Goal: Task Accomplishment & Management: Use online tool/utility

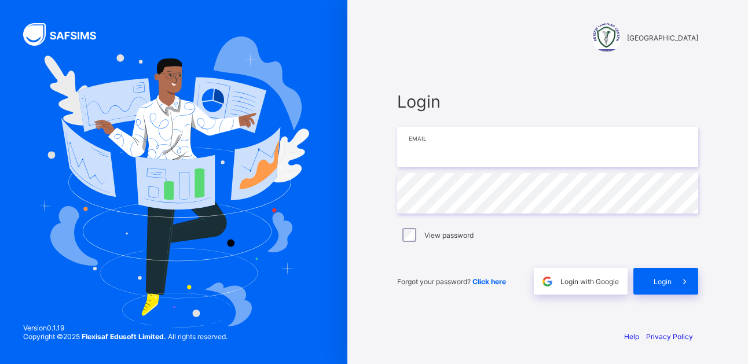
type input "**********"
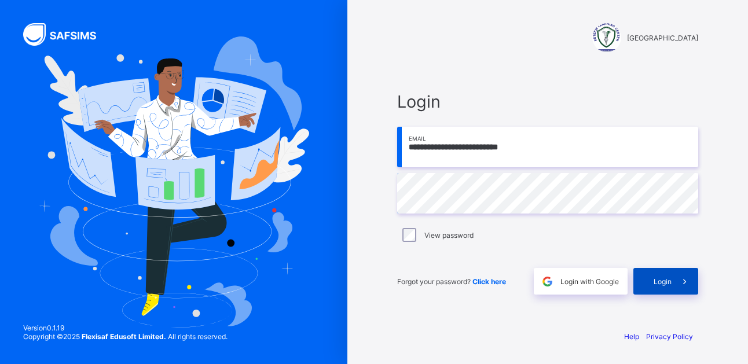
click at [666, 281] on span "Login" at bounding box center [662, 281] width 18 height 9
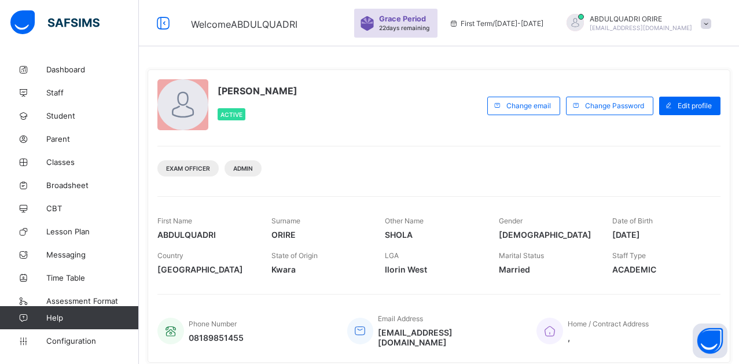
click at [666, 281] on div "[PERSON_NAME] Active Change email Change Password Edit profile Exam Officer Adm…" at bounding box center [439, 215] width 583 height 293
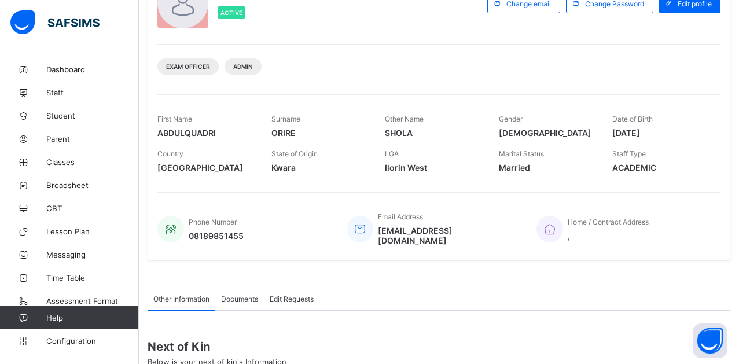
scroll to position [237, 0]
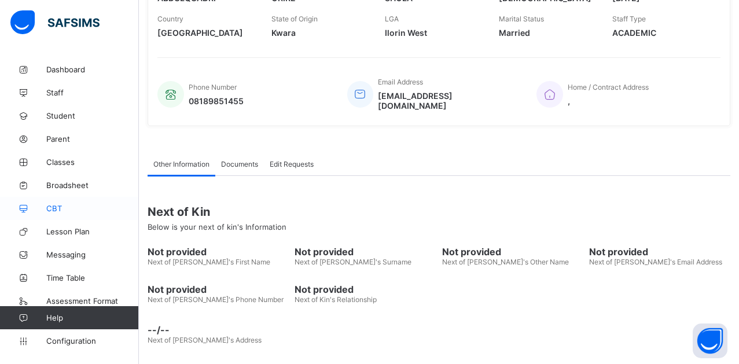
click at [55, 205] on span "CBT" at bounding box center [92, 208] width 93 height 9
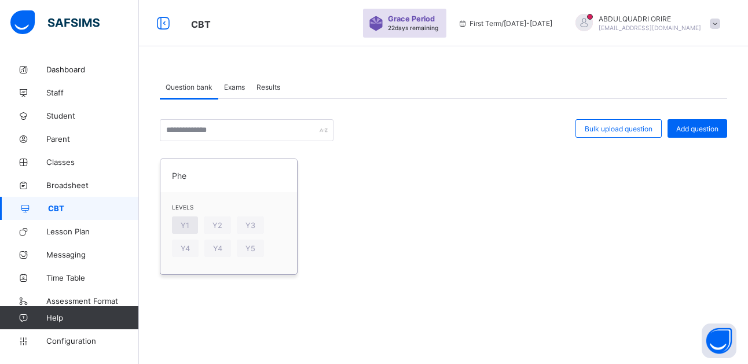
click at [186, 224] on span "Y1" at bounding box center [185, 225] width 9 height 9
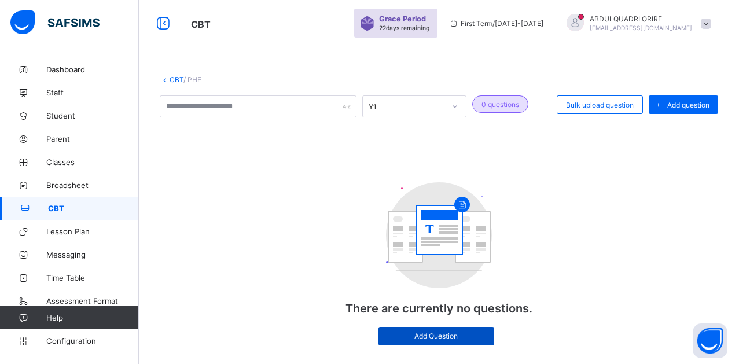
click at [425, 336] on span "Add Question" at bounding box center [436, 336] width 98 height 9
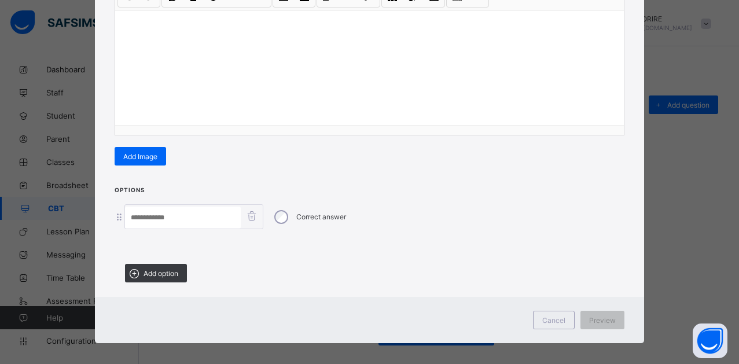
scroll to position [185, 0]
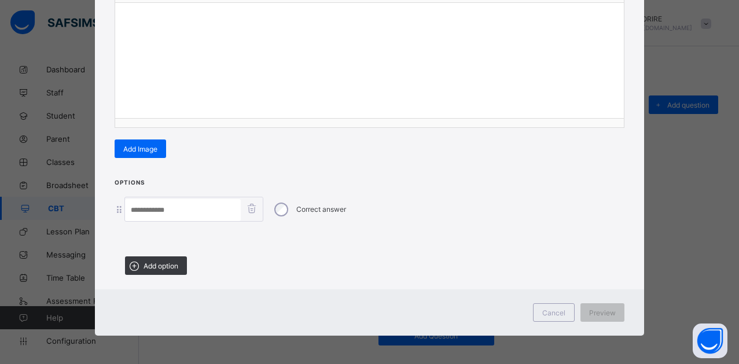
click at [219, 214] on input at bounding box center [183, 210] width 116 height 22
click at [117, 215] on div "Correct answer" at bounding box center [370, 209] width 510 height 25
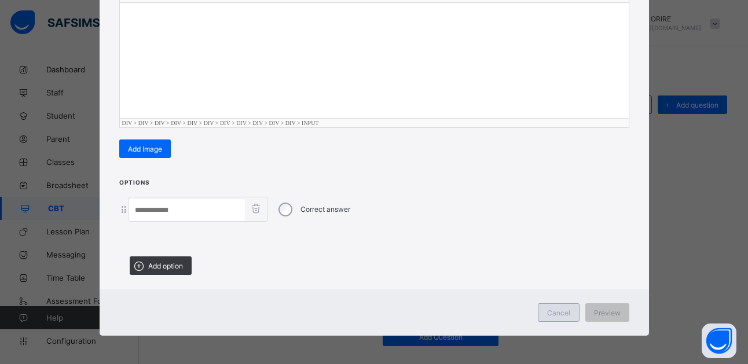
click at [562, 310] on span "Cancel" at bounding box center [558, 312] width 23 height 9
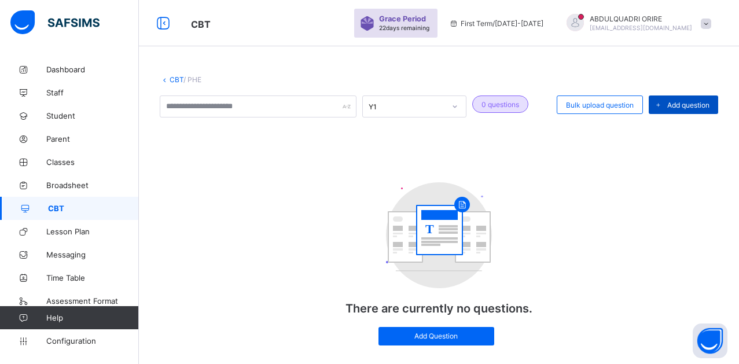
click at [662, 106] on icon at bounding box center [658, 105] width 9 height 8
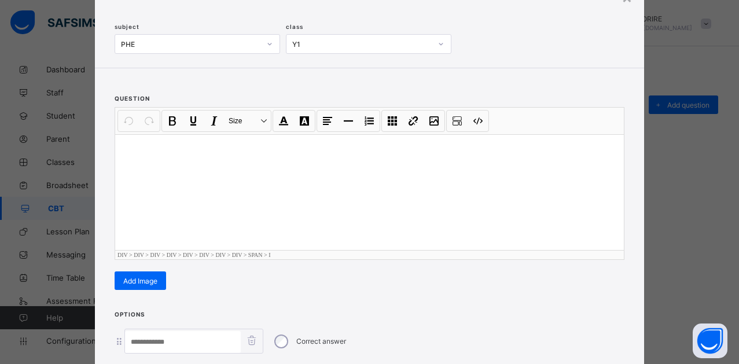
scroll to position [0, 0]
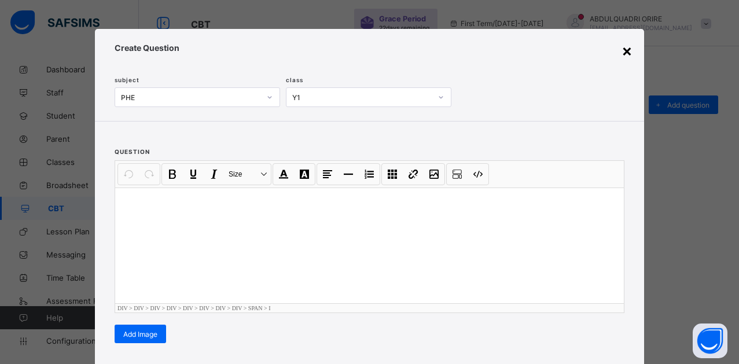
click at [621, 49] on div "×" at bounding box center [626, 51] width 11 height 20
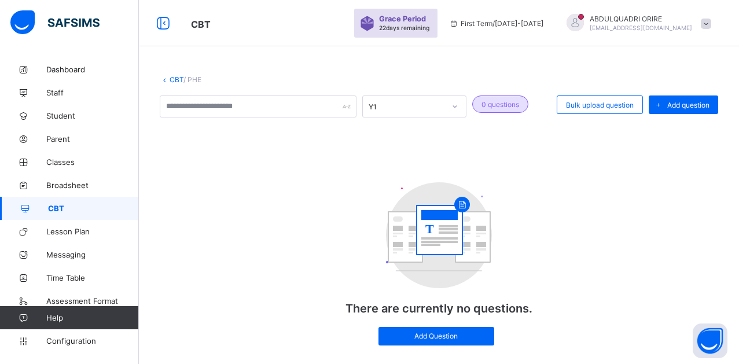
click at [171, 82] on link "CBT" at bounding box center [177, 79] width 14 height 9
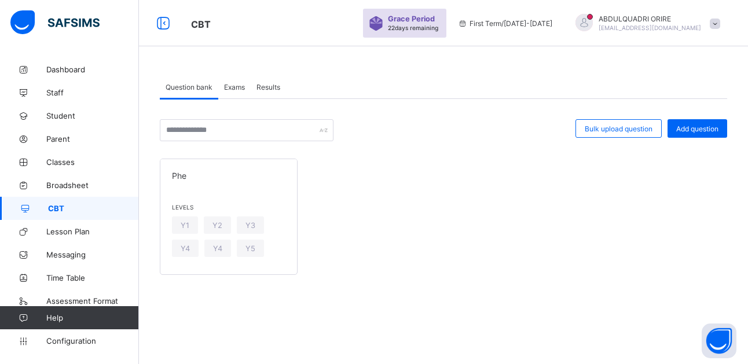
click at [240, 89] on span "Exams" at bounding box center [234, 87] width 21 height 9
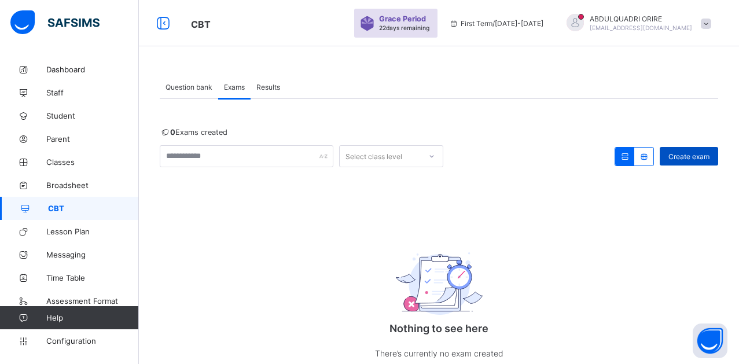
click at [702, 160] on span "Create exam" at bounding box center [688, 156] width 41 height 9
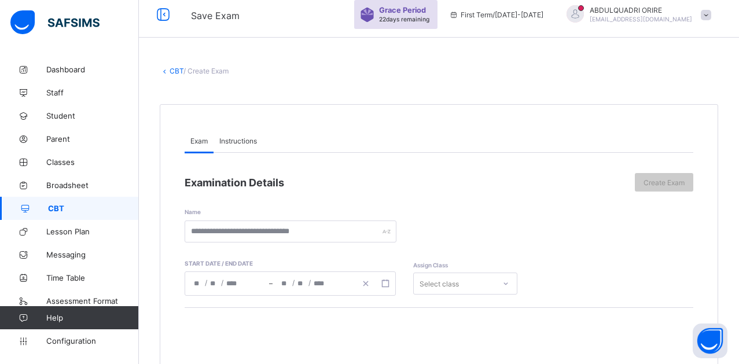
scroll to position [8, 0]
click at [236, 143] on span "Instructions" at bounding box center [238, 141] width 38 height 9
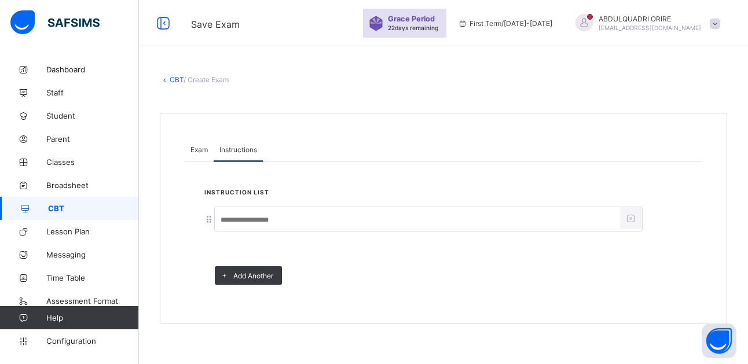
click at [176, 83] on link "CBT" at bounding box center [177, 79] width 14 height 9
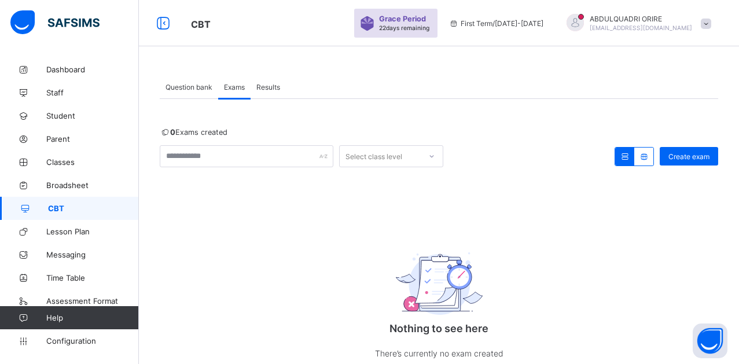
click at [634, 161] on div at bounding box center [624, 157] width 19 height 18
click at [649, 157] on icon at bounding box center [644, 156] width 10 height 9
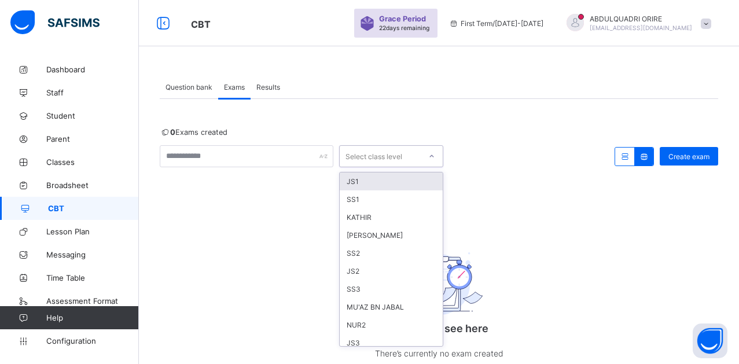
click at [437, 153] on div at bounding box center [432, 156] width 20 height 19
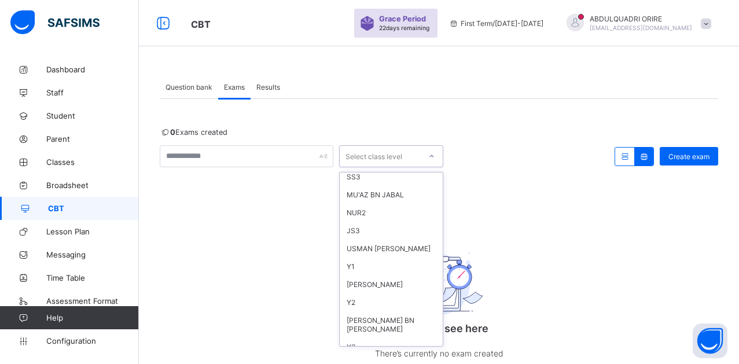
scroll to position [152, 0]
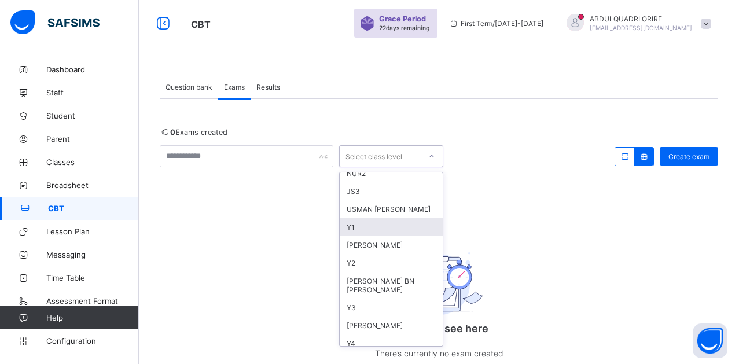
click at [352, 227] on div "Y1" at bounding box center [391, 227] width 103 height 18
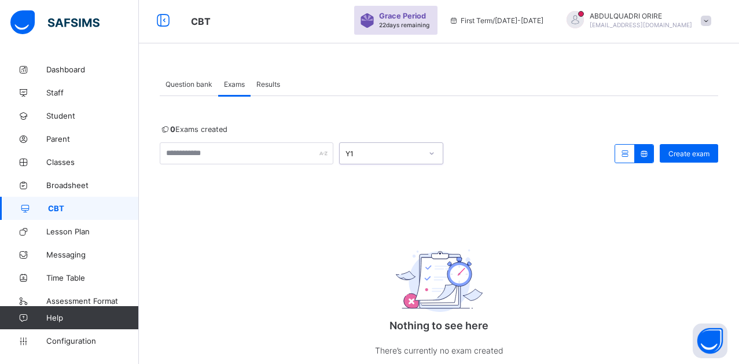
scroll to position [0, 0]
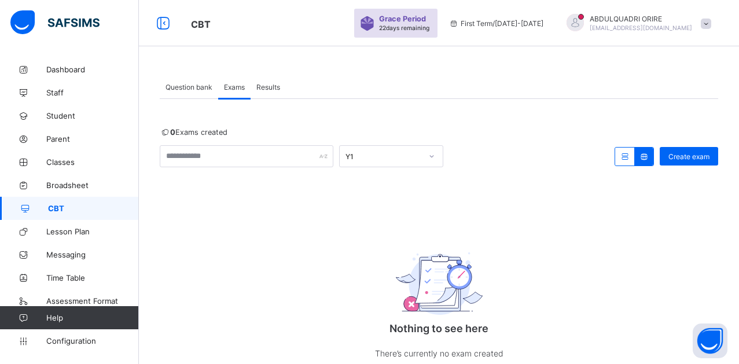
click at [178, 89] on span "Question bank" at bounding box center [188, 87] width 47 height 9
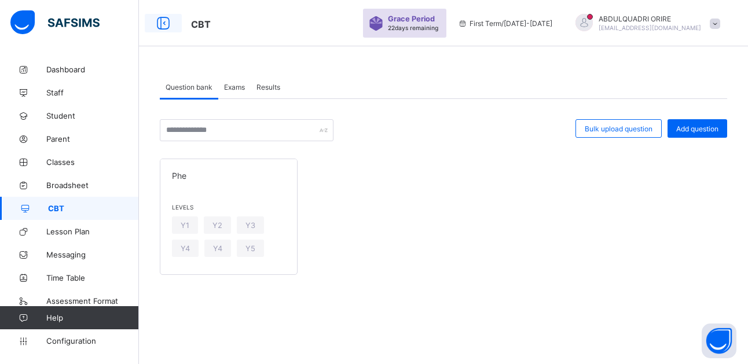
click at [165, 23] on icon at bounding box center [163, 23] width 20 height 17
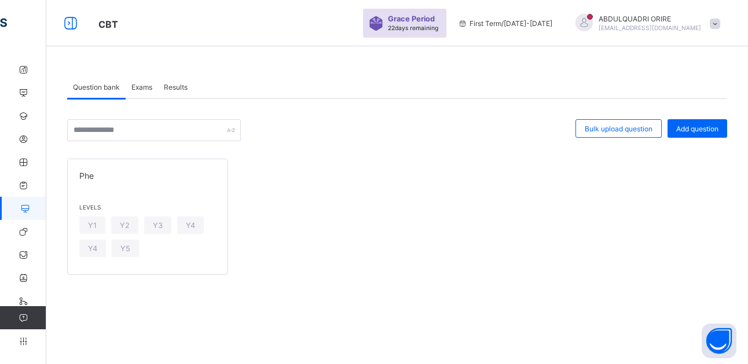
click at [175, 84] on span "Results" at bounding box center [176, 87] width 24 height 9
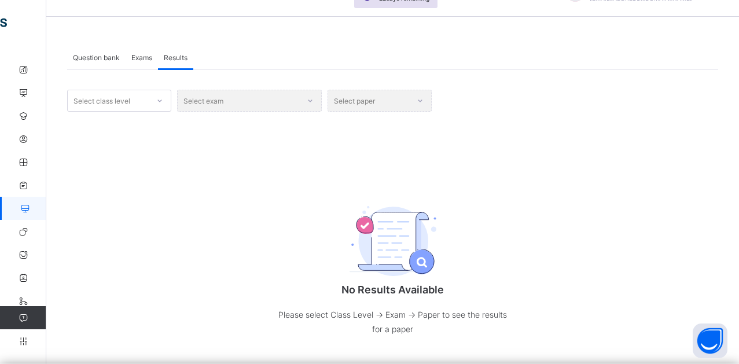
scroll to position [43, 0]
